Goal: Task Accomplishment & Management: Manage account settings

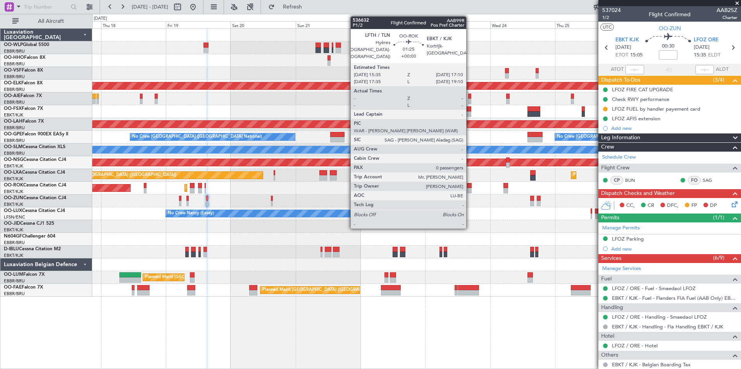
click at [469, 188] on div at bounding box center [469, 185] width 5 height 5
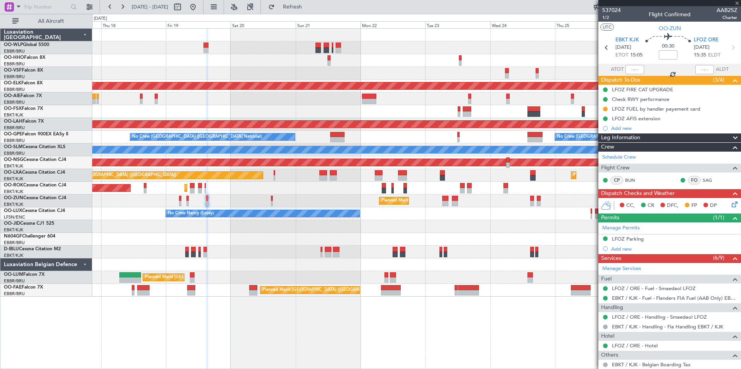
type input "0"
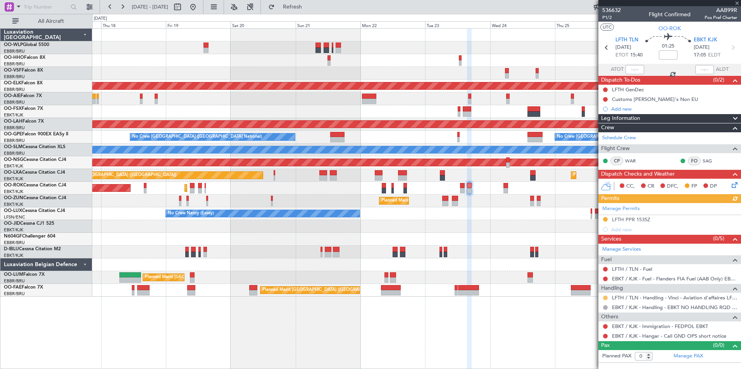
click at [605, 299] on button at bounding box center [605, 298] width 5 height 5
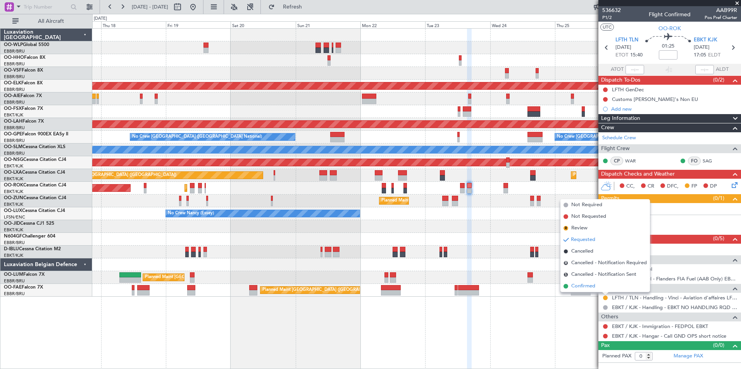
click at [582, 285] on span "Confirmed" at bounding box center [583, 287] width 24 height 8
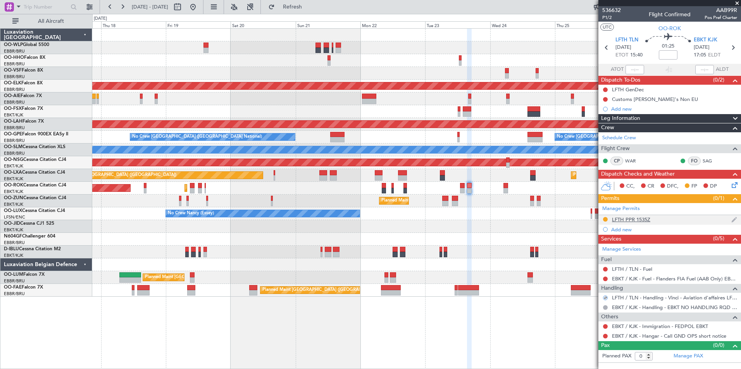
click at [631, 217] on div "LFTH PPR 1535Z" at bounding box center [631, 220] width 38 height 7
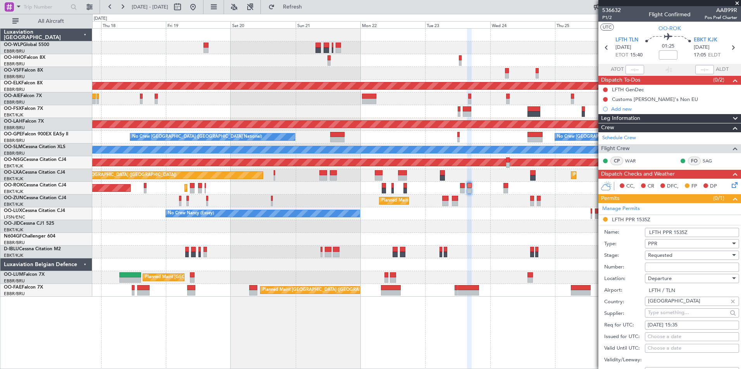
click at [673, 266] on input "Number:" at bounding box center [691, 267] width 94 height 9
type input "approved"
click at [662, 253] on span "Requested" at bounding box center [660, 255] width 24 height 7
click at [673, 312] on span "Received OK" at bounding box center [688, 314] width 81 height 12
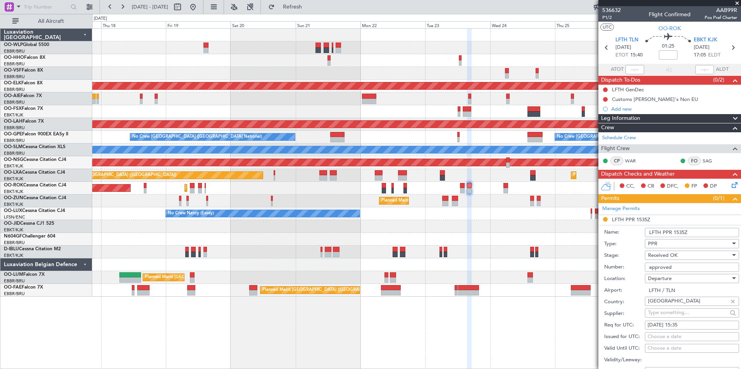
scroll to position [116, 0]
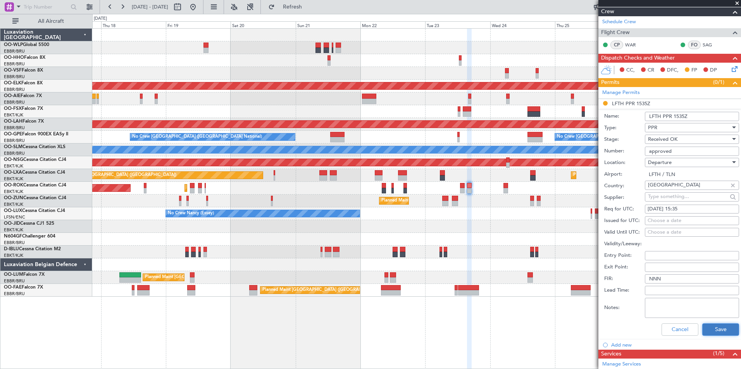
click at [708, 328] on button "Save" at bounding box center [720, 330] width 37 height 12
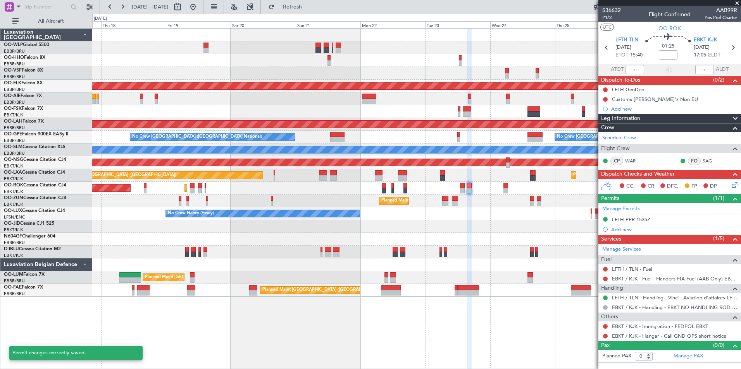
scroll to position [0, 0]
click at [609, 49] on icon at bounding box center [606, 48] width 10 height 10
type input "6"
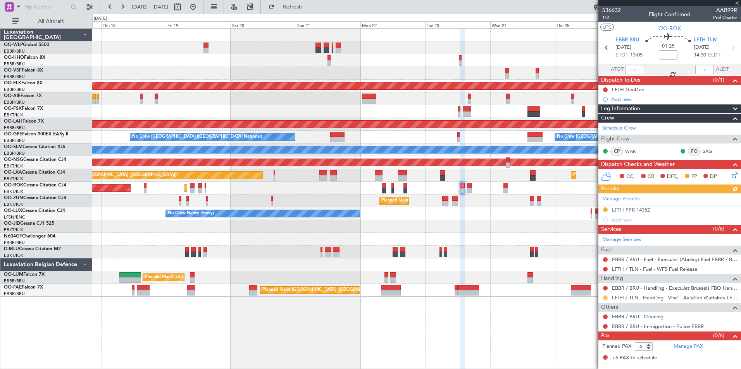
click at [606, 299] on button at bounding box center [605, 298] width 5 height 5
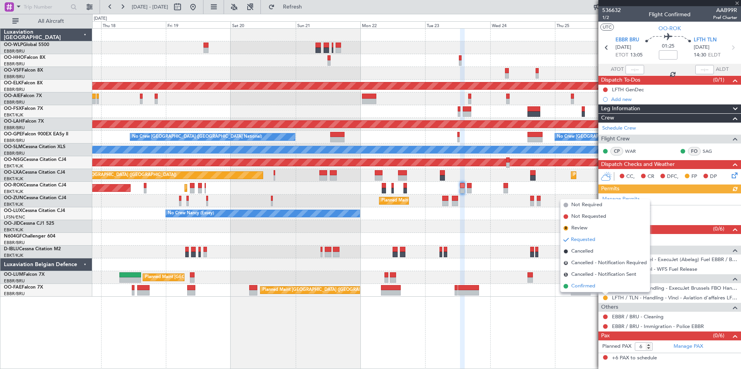
click at [589, 287] on span "Confirmed" at bounding box center [583, 287] width 24 height 8
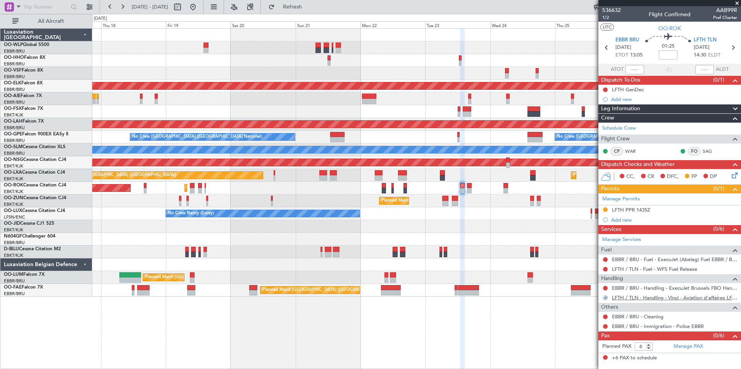
click at [642, 296] on link "LFTH / TLN - Handling - Vinci - Aviation d'affaires LFTH / TLN*****MY HANDLING*…" at bounding box center [674, 298] width 125 height 7
click at [125, 7] on button at bounding box center [122, 7] width 12 height 12
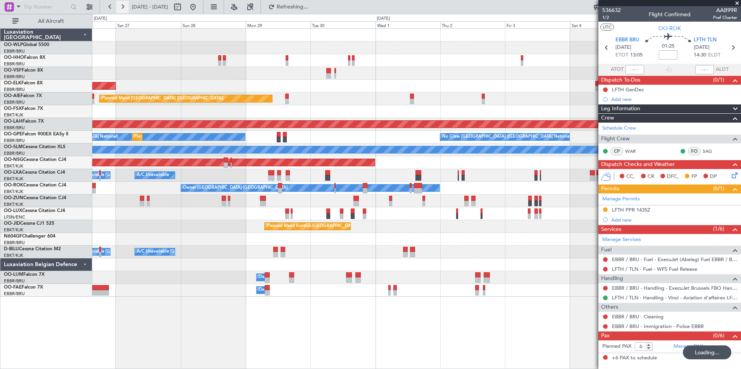
click at [125, 7] on button at bounding box center [122, 7] width 12 height 12
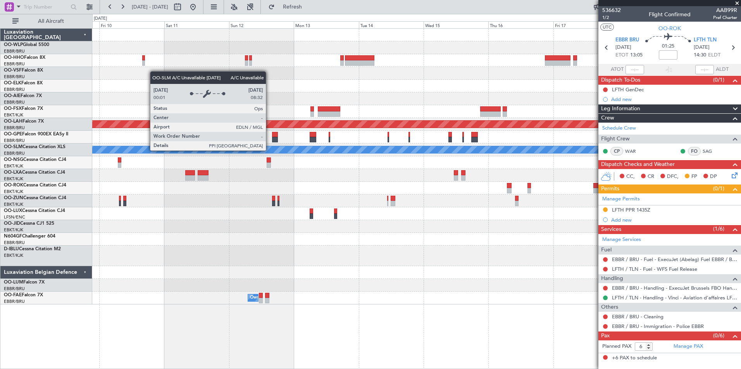
click at [360, 298] on div "Owner Melsbroek Air Base" at bounding box center [416, 298] width 648 height 13
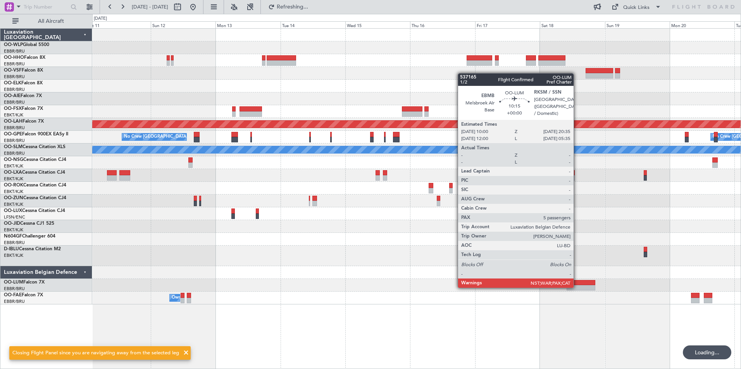
click at [577, 287] on div at bounding box center [580, 287] width 29 height 5
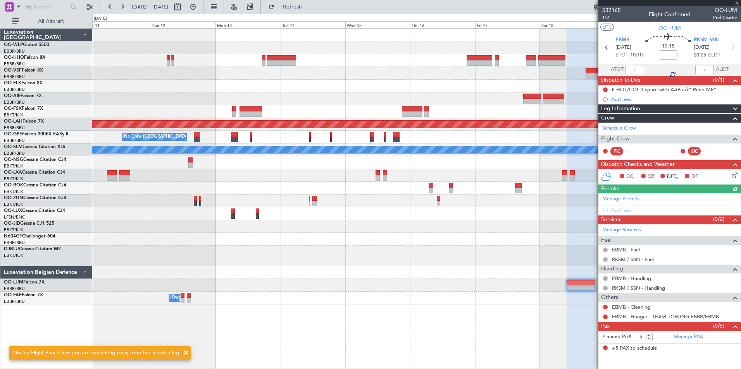
click at [705, 39] on span "RKSM SSN" at bounding box center [705, 40] width 25 height 8
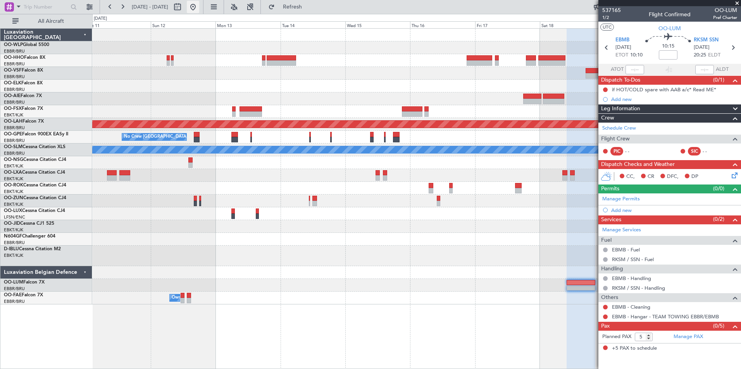
click at [199, 6] on button at bounding box center [193, 7] width 12 height 12
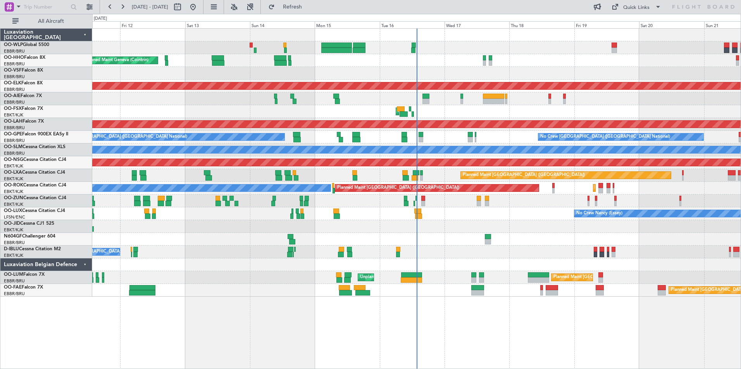
click at [162, 41] on div "Planned Maint Liege Planned Maint Geneva ([GEOGRAPHIC_DATA]) AOG Maint [US_STAT…" at bounding box center [416, 163] width 648 height 268
click at [263, 309] on div "Planned Maint Liege Planned Maint Geneva ([GEOGRAPHIC_DATA]) AOG Maint [US_STAT…" at bounding box center [416, 198] width 648 height 341
click at [249, 326] on div "Planned Maint Liege Planned Maint Geneva ([GEOGRAPHIC_DATA]) AOG Maint [US_STAT…" at bounding box center [416, 198] width 648 height 341
click at [498, 239] on div at bounding box center [416, 239] width 648 height 13
click at [281, 309] on div "Planned Maint Liege Planned Maint Geneva ([GEOGRAPHIC_DATA]) AOG Maint [US_STAT…" at bounding box center [416, 198] width 648 height 341
